Goal: Find specific page/section: Find specific page/section

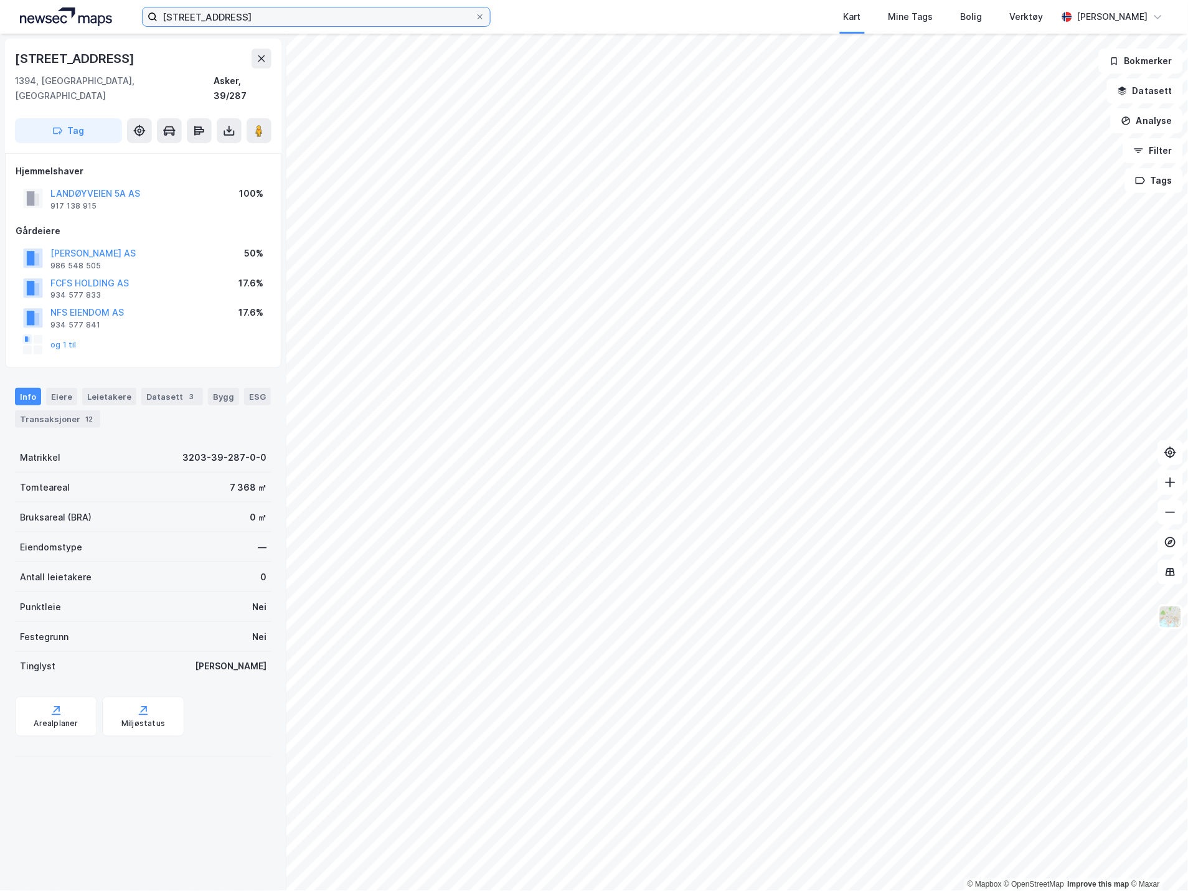
drag, startPoint x: 0, startPoint y: 0, endPoint x: 128, endPoint y: 14, distance: 129.1
click at [128, 14] on div "landøyveine 5 Kart Mine Tags Bolig Verktøy [PERSON_NAME]" at bounding box center [594, 17] width 1188 height 34
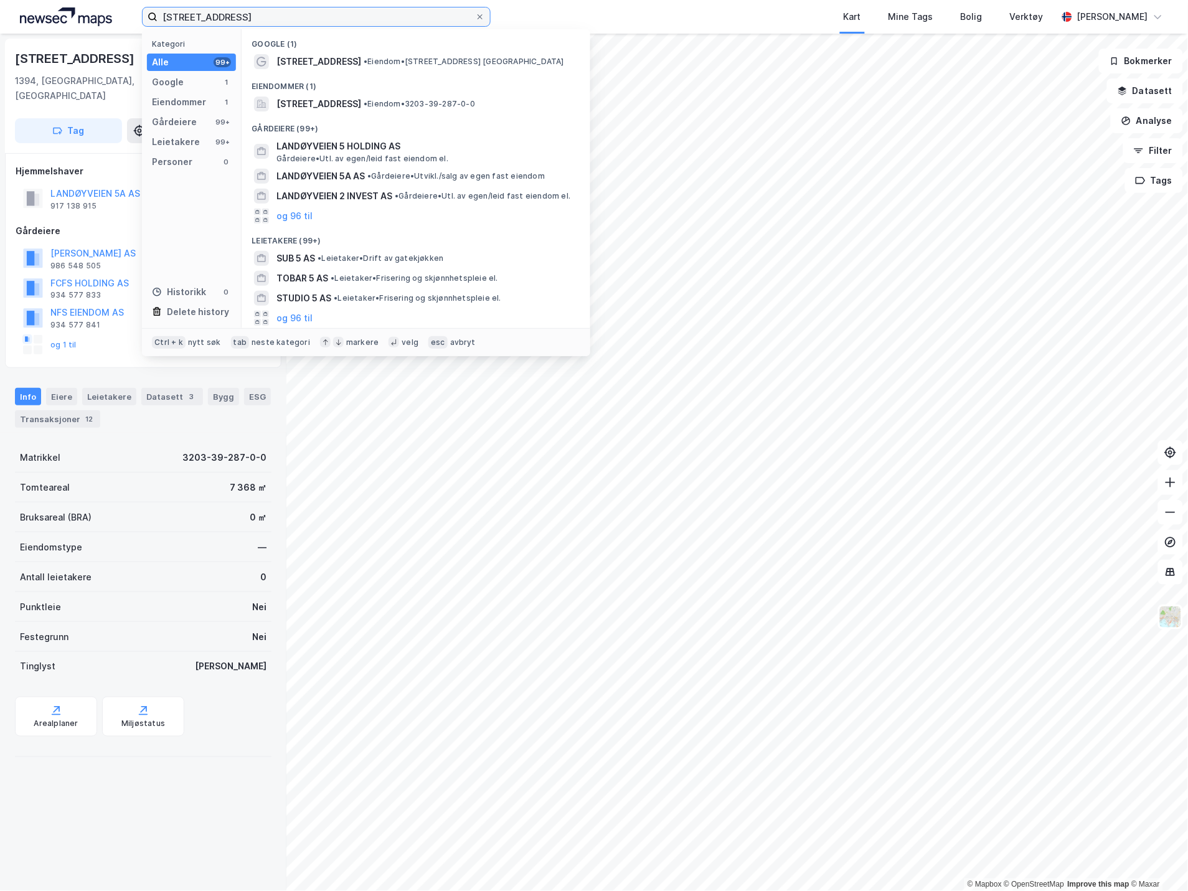
drag, startPoint x: 237, startPoint y: 13, endPoint x: 100, endPoint y: 0, distance: 137.7
click at [105, 2] on div "landøyveine 5 Kategori Alle 99+ Google 1 Eiendommer 1 Gårdeiere 99+ Leietakere …" at bounding box center [594, 17] width 1188 height 34
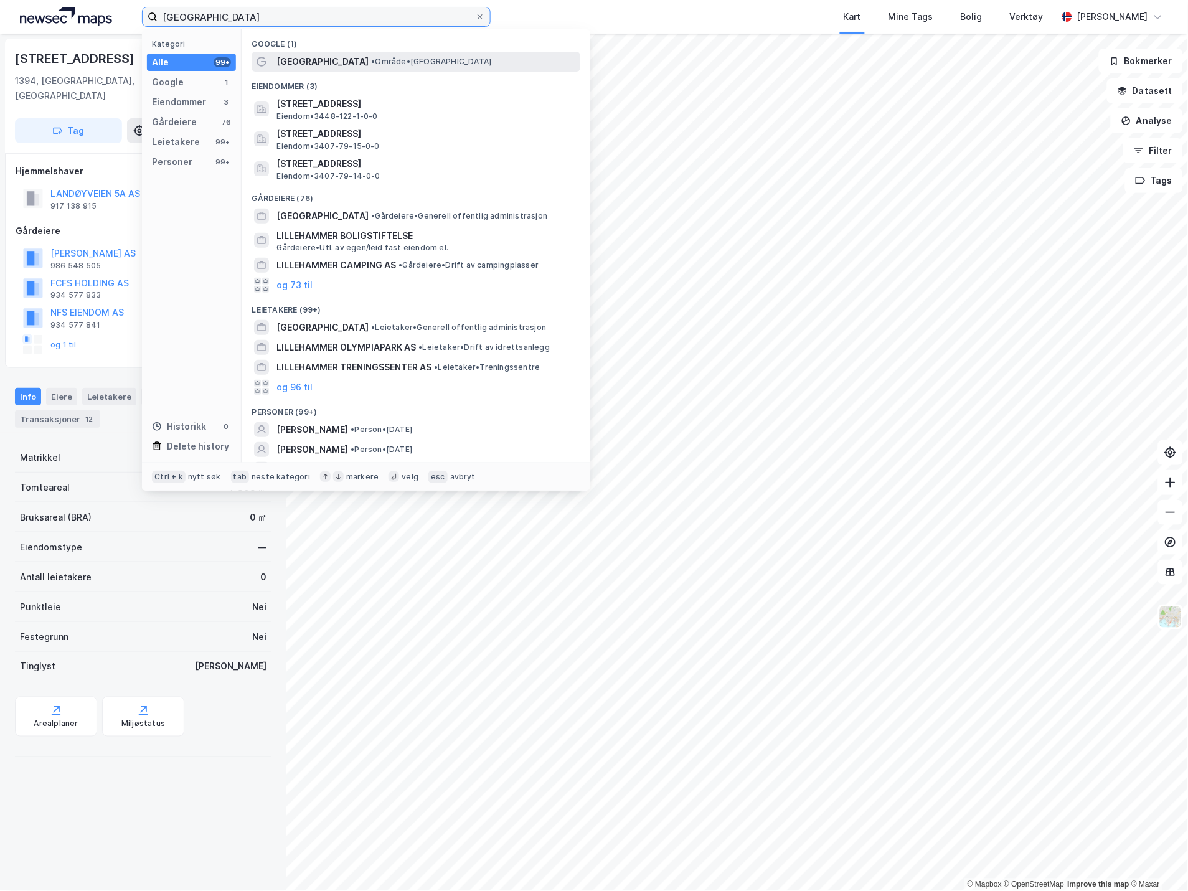
type input "[GEOGRAPHIC_DATA]"
click at [377, 57] on span "• Område • [GEOGRAPHIC_DATA]" at bounding box center [431, 62] width 120 height 10
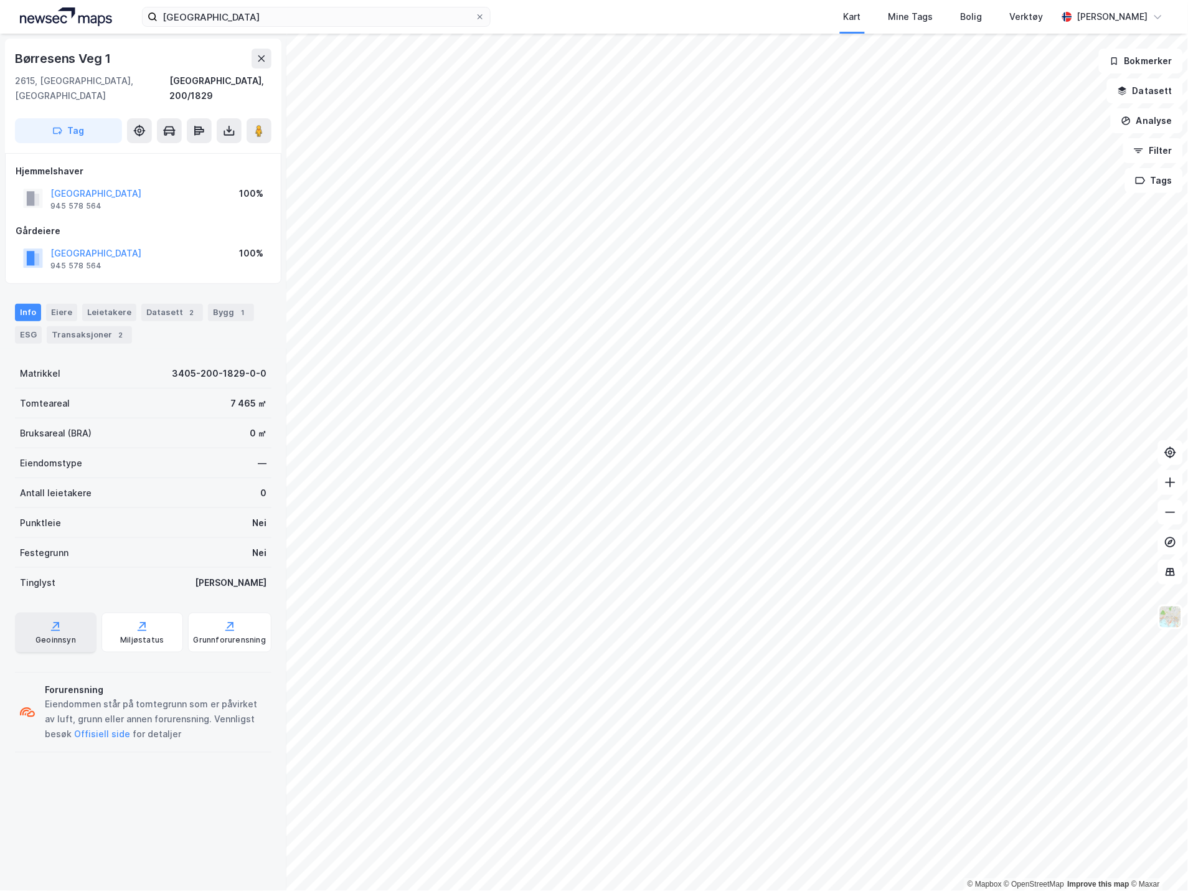
click at [66, 635] on div "Geoinnsyn" at bounding box center [56, 640] width 40 height 10
